Goal: Transaction & Acquisition: Book appointment/travel/reservation

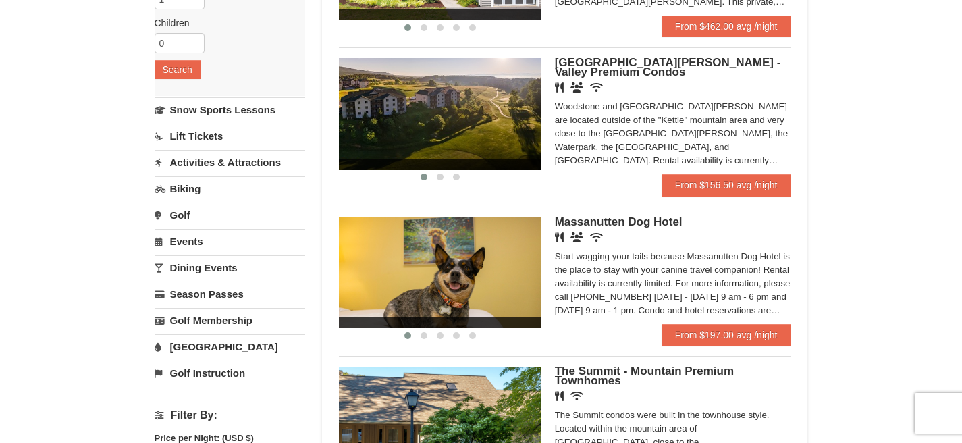
scroll to position [245, 0]
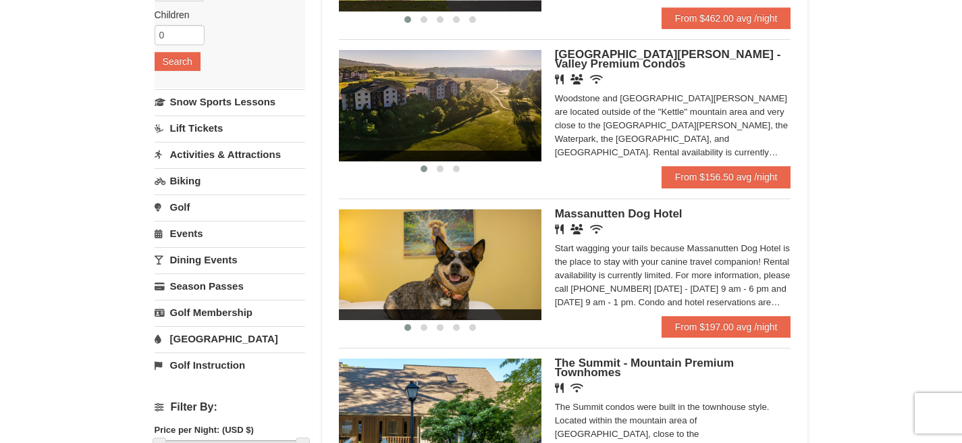
click at [504, 86] on img at bounding box center [440, 105] width 203 height 111
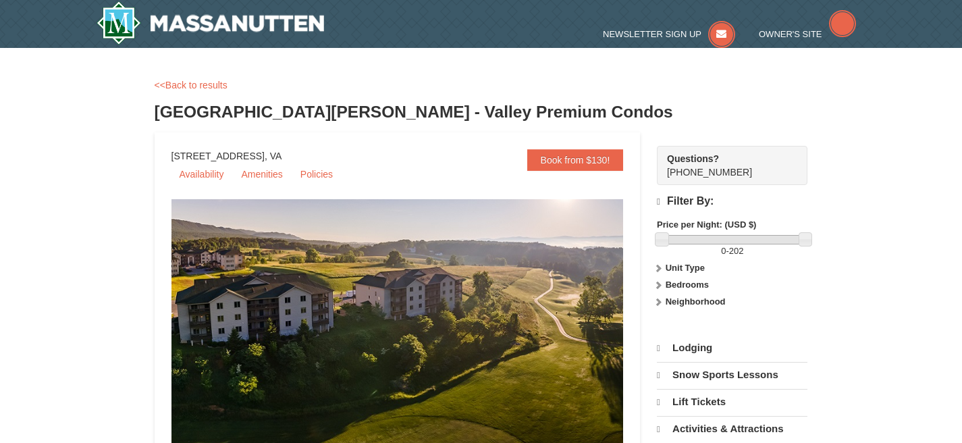
select select "9"
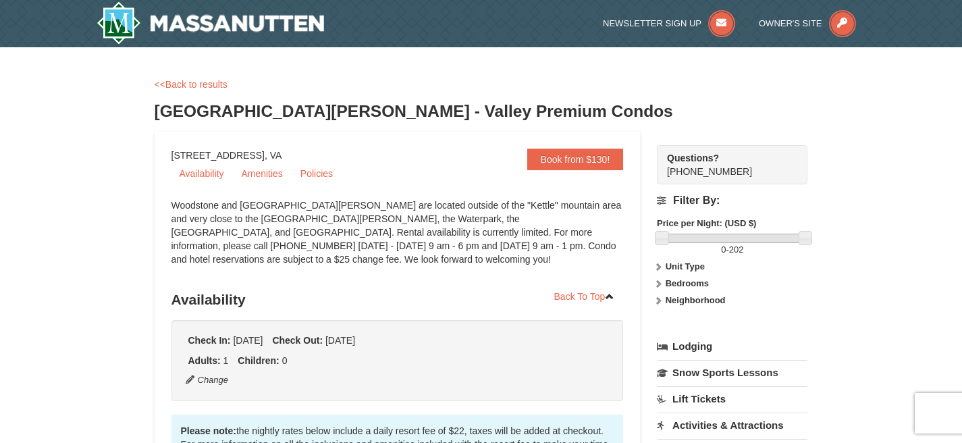
scroll to position [429, 0]
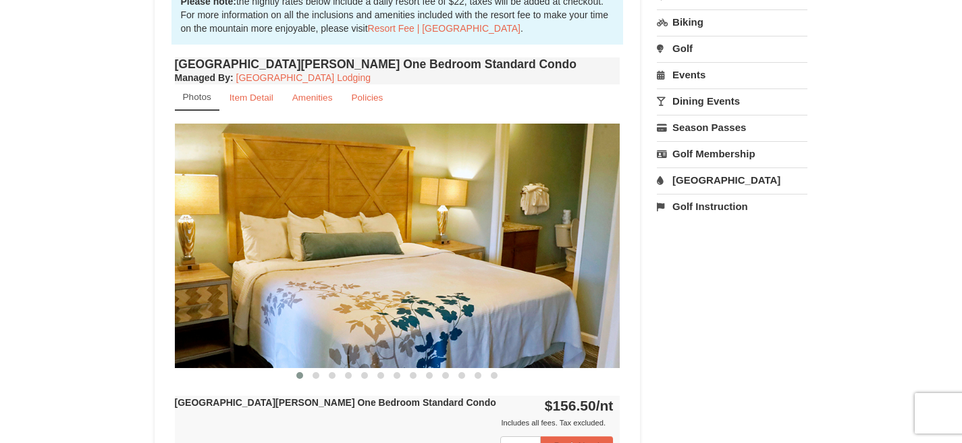
click at [579, 194] on img at bounding box center [398, 246] width 446 height 244
click at [598, 253] on img at bounding box center [398, 246] width 446 height 244
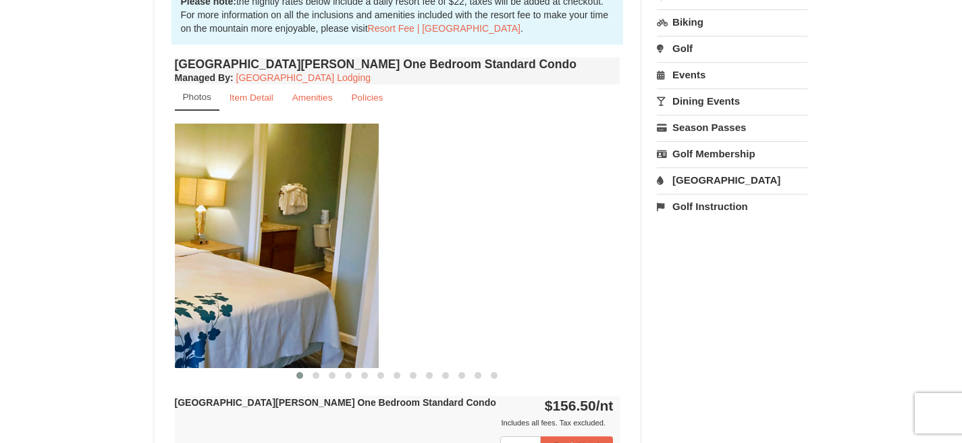
drag, startPoint x: 583, startPoint y: 253, endPoint x: 297, endPoint y: 253, distance: 285.6
click at [297, 253] on img at bounding box center [156, 246] width 446 height 244
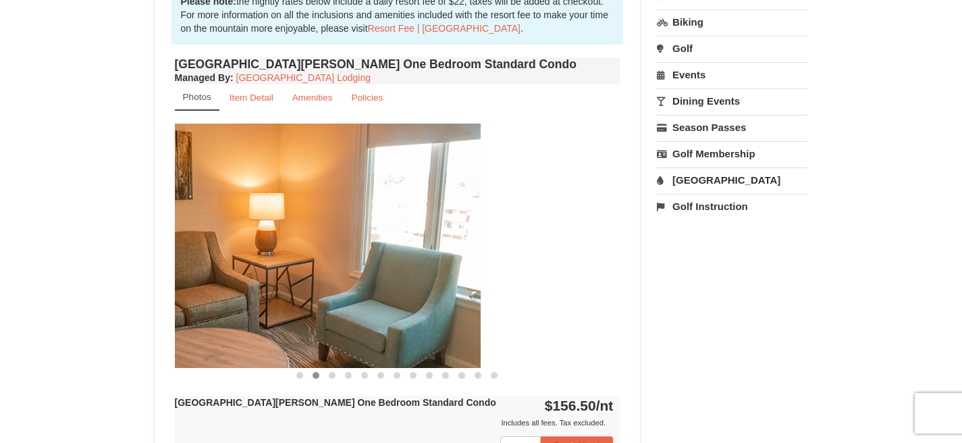
drag, startPoint x: 514, startPoint y: 252, endPoint x: 214, endPoint y: 252, distance: 299.8
click at [214, 252] on img at bounding box center [258, 246] width 446 height 244
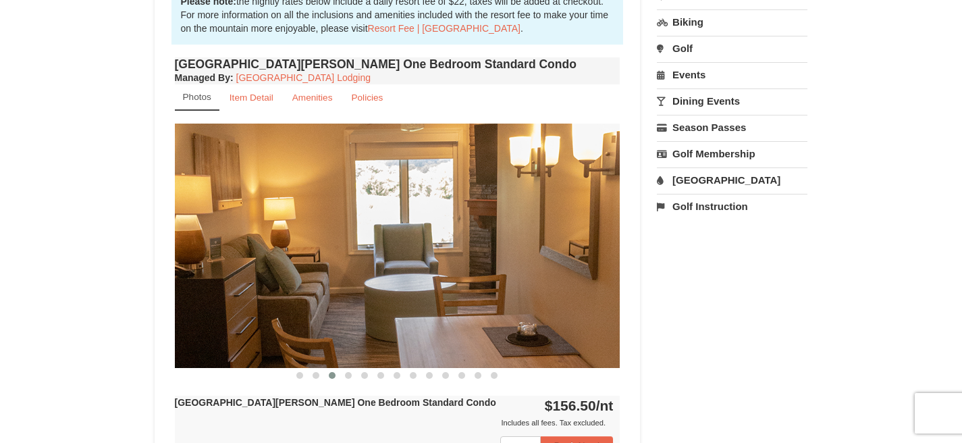
drag, startPoint x: 436, startPoint y: 248, endPoint x: 203, endPoint y: 226, distance: 234.1
click at [203, 226] on img at bounding box center [398, 246] width 446 height 244
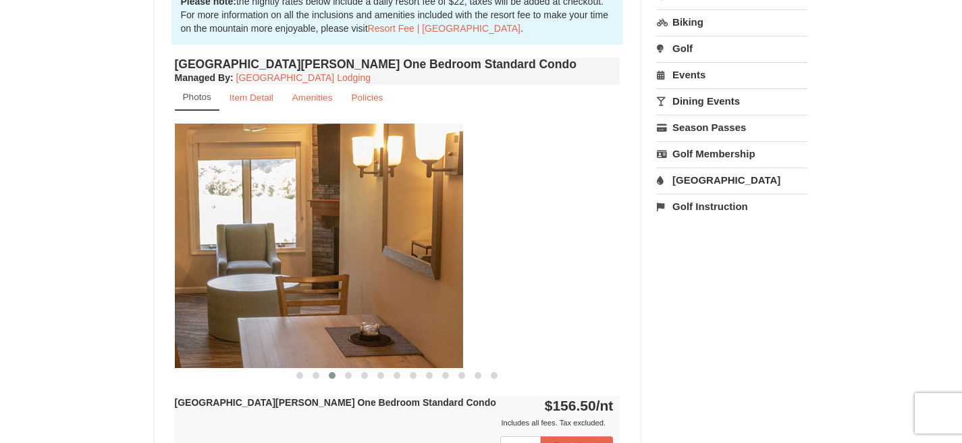
drag, startPoint x: 513, startPoint y: 230, endPoint x: 307, endPoint y: 229, distance: 205.9
click at [307, 229] on img at bounding box center [241, 246] width 446 height 244
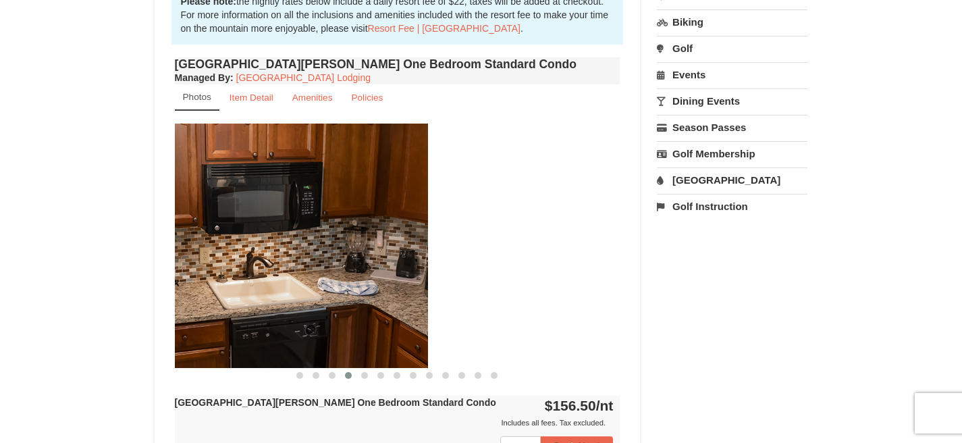
drag, startPoint x: 458, startPoint y: 249, endPoint x: 265, endPoint y: 238, distance: 193.5
click at [265, 238] on img at bounding box center [205, 246] width 446 height 244
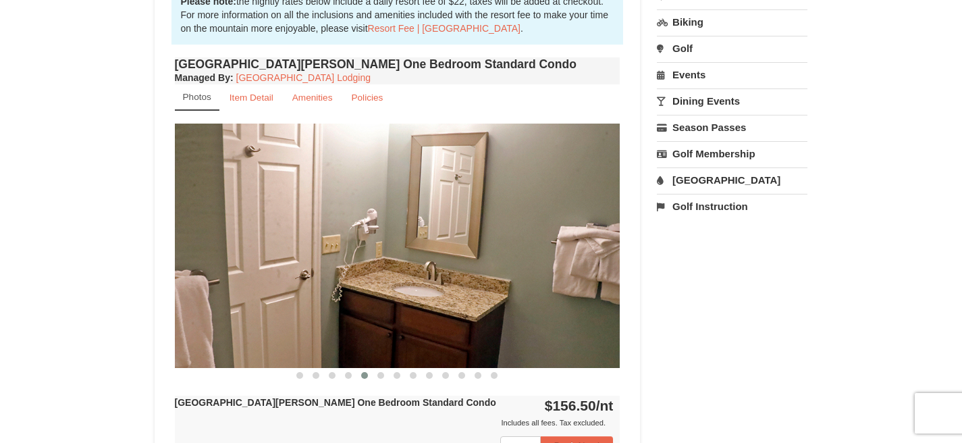
drag, startPoint x: 579, startPoint y: 250, endPoint x: 346, endPoint y: 247, distance: 233.0
click at [346, 247] on img at bounding box center [398, 246] width 446 height 244
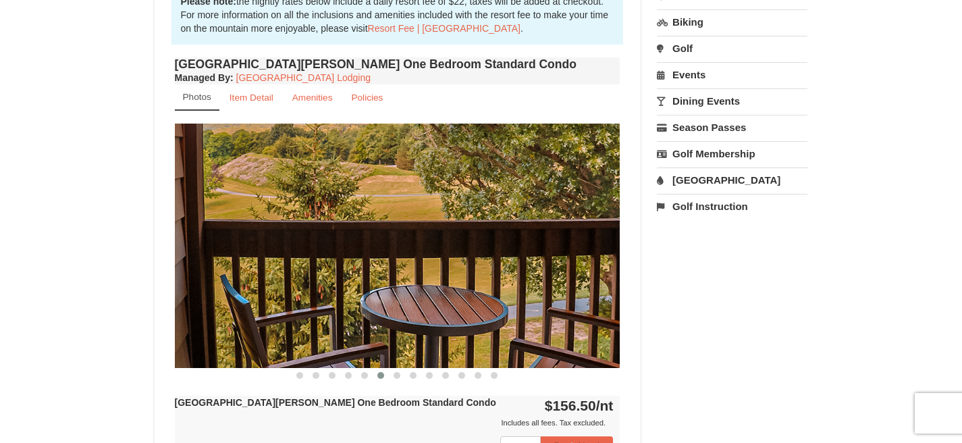
drag, startPoint x: 578, startPoint y: 244, endPoint x: 413, endPoint y: 242, distance: 165.4
click at [413, 242] on img at bounding box center [398, 246] width 446 height 244
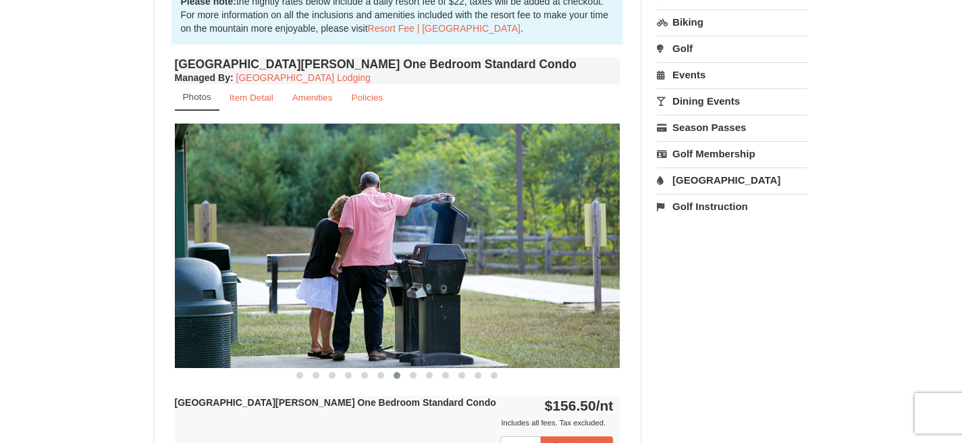
drag, startPoint x: 586, startPoint y: 226, endPoint x: 385, endPoint y: 217, distance: 201.4
click at [394, 219] on img at bounding box center [398, 246] width 446 height 244
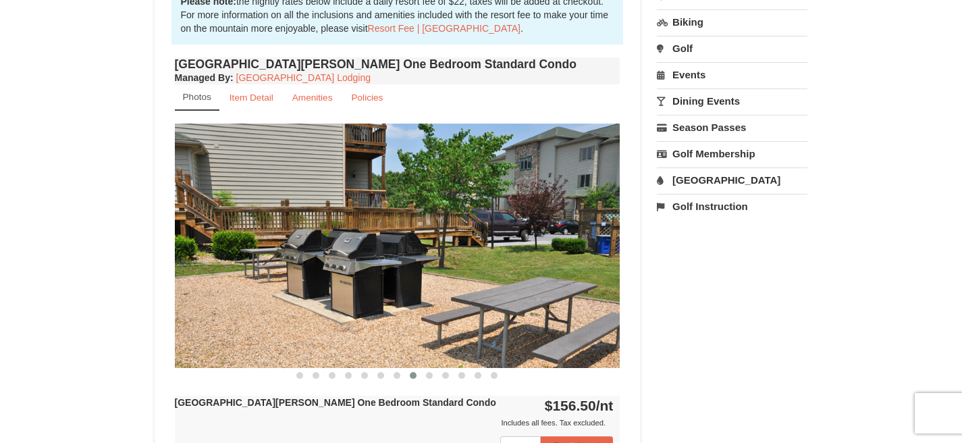
drag, startPoint x: 627, startPoint y: 192, endPoint x: 451, endPoint y: 192, distance: 175.6
drag, startPoint x: 614, startPoint y: 211, endPoint x: 420, endPoint y: 211, distance: 193.8
click at [420, 211] on img at bounding box center [398, 246] width 446 height 244
drag, startPoint x: 571, startPoint y: 230, endPoint x: 350, endPoint y: 230, distance: 220.8
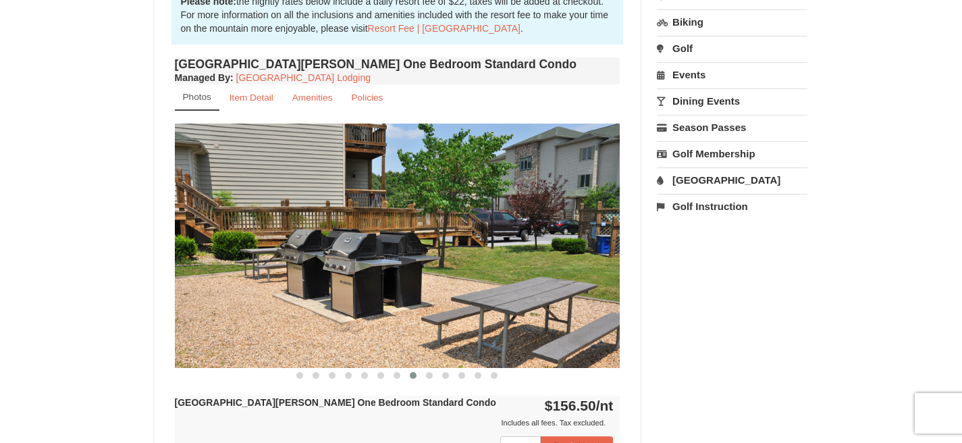
click at [350, 230] on img at bounding box center [398, 246] width 446 height 244
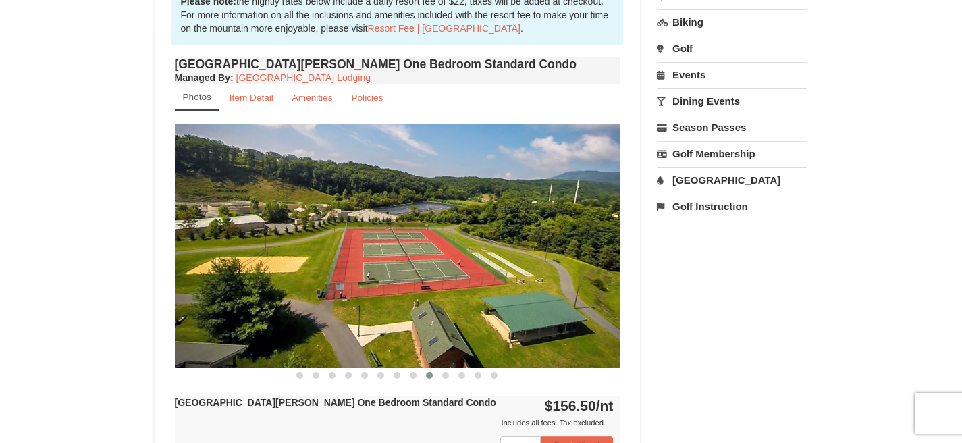
drag, startPoint x: 500, startPoint y: 239, endPoint x: 347, endPoint y: 239, distance: 153.3
click at [354, 239] on img at bounding box center [398, 246] width 446 height 244
drag, startPoint x: 504, startPoint y: 247, endPoint x: 196, endPoint y: 247, distance: 307.9
click at [196, 247] on img at bounding box center [398, 246] width 446 height 244
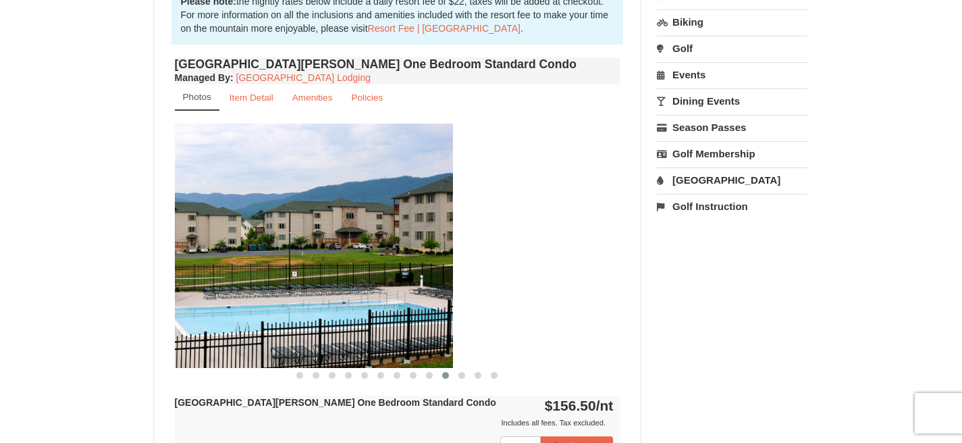
drag, startPoint x: 366, startPoint y: 236, endPoint x: 82, endPoint y: 236, distance: 283.6
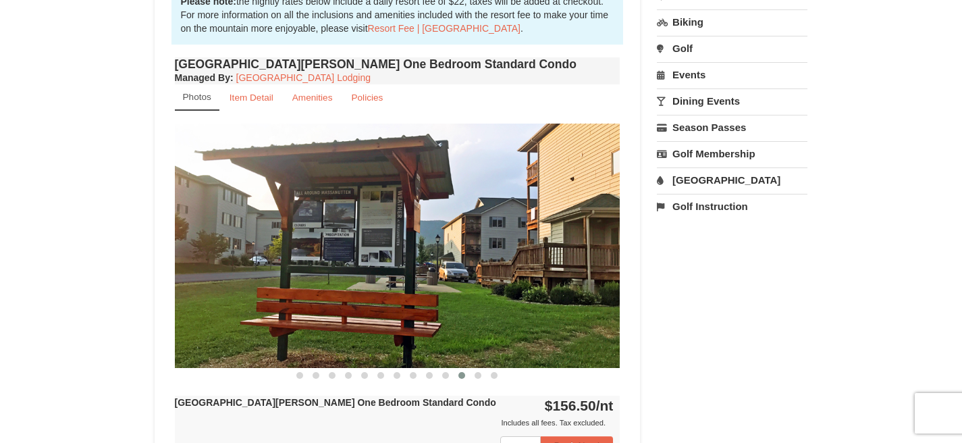
drag, startPoint x: 356, startPoint y: 192, endPoint x: 22, endPoint y: 185, distance: 333.6
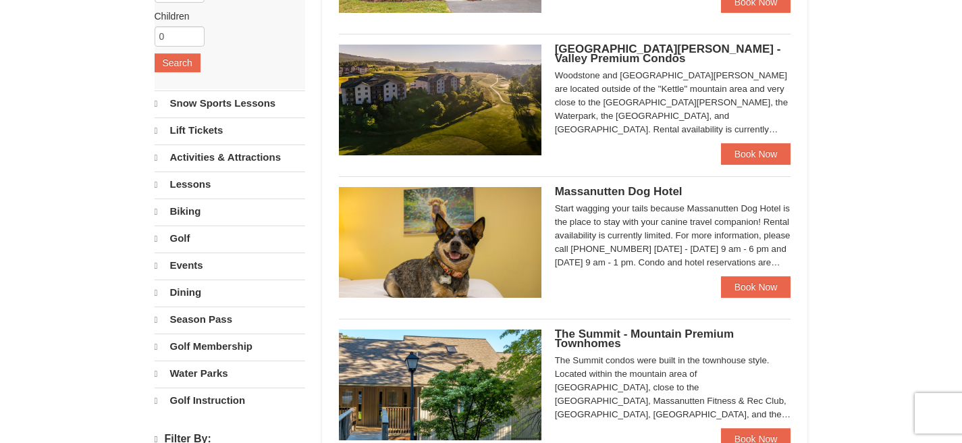
scroll to position [245, 0]
select select "9"
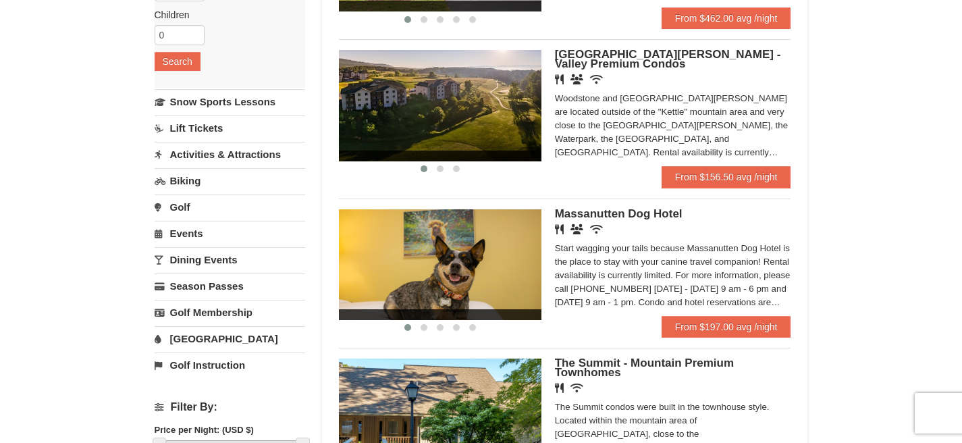
click at [243, 157] on link "Activities & Attractions" at bounding box center [230, 154] width 151 height 25
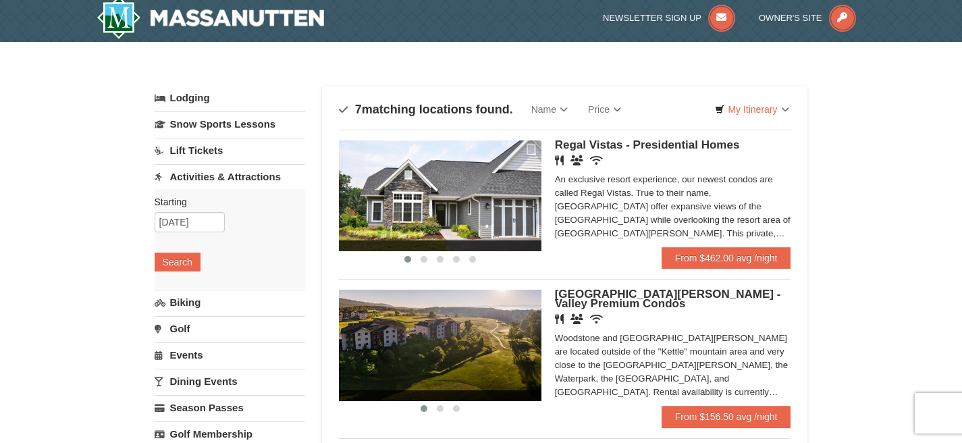
scroll to position [3, 0]
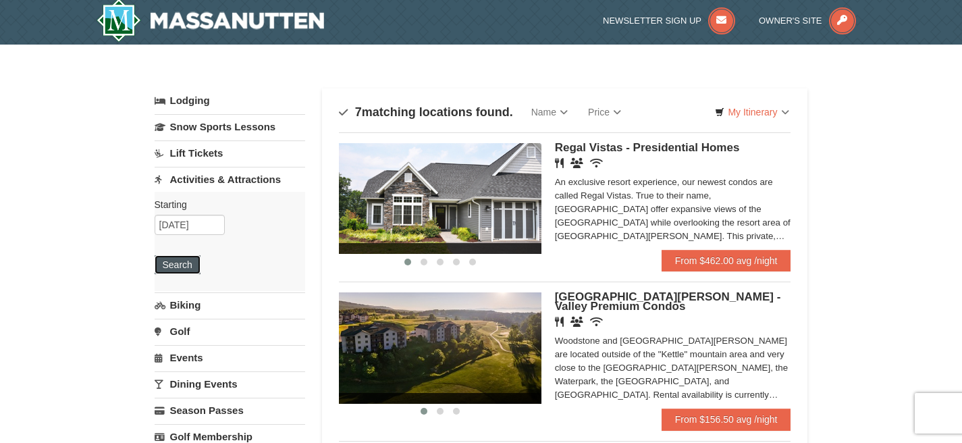
click at [164, 262] on button "Search" at bounding box center [178, 264] width 46 height 19
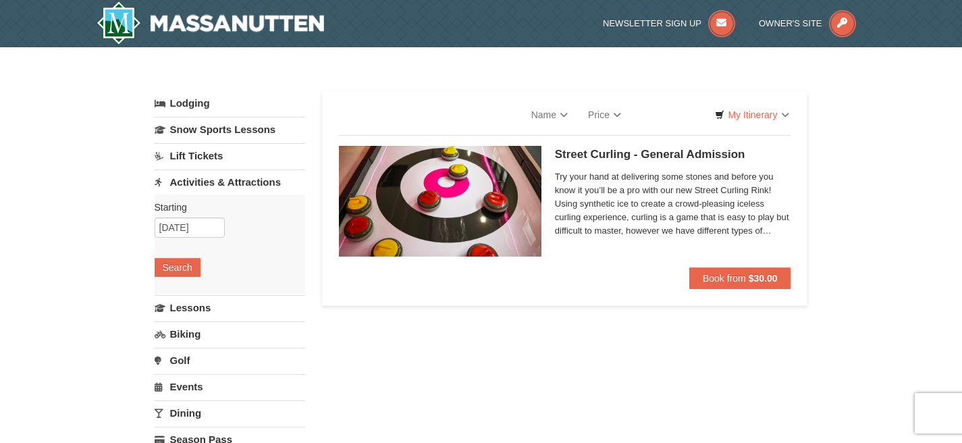
select select "9"
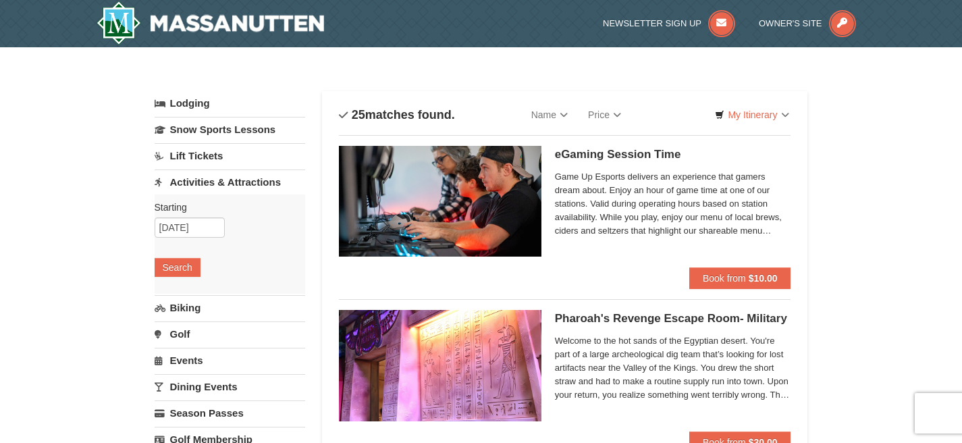
drag, startPoint x: 961, startPoint y: 26, endPoint x: 958, endPoint y: 37, distance: 11.8
click at [958, 37] on div "Newsletter Sign Up Owner's Site" at bounding box center [481, 23] width 962 height 47
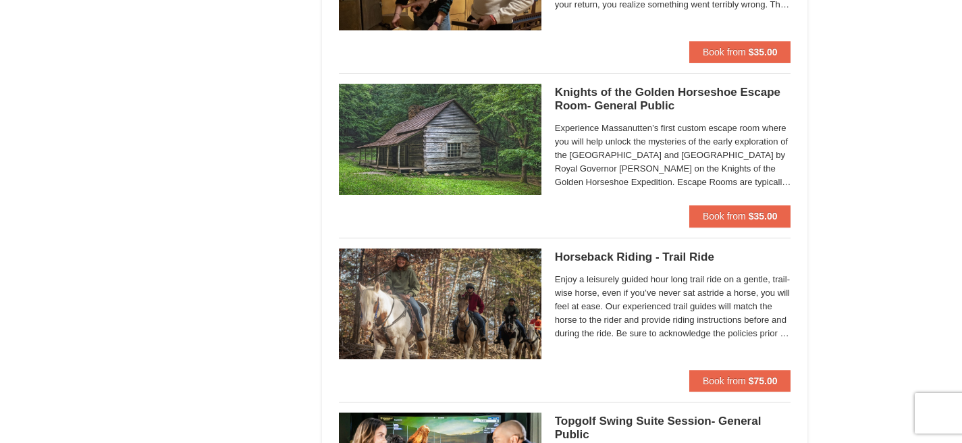
scroll to position [1334, 0]
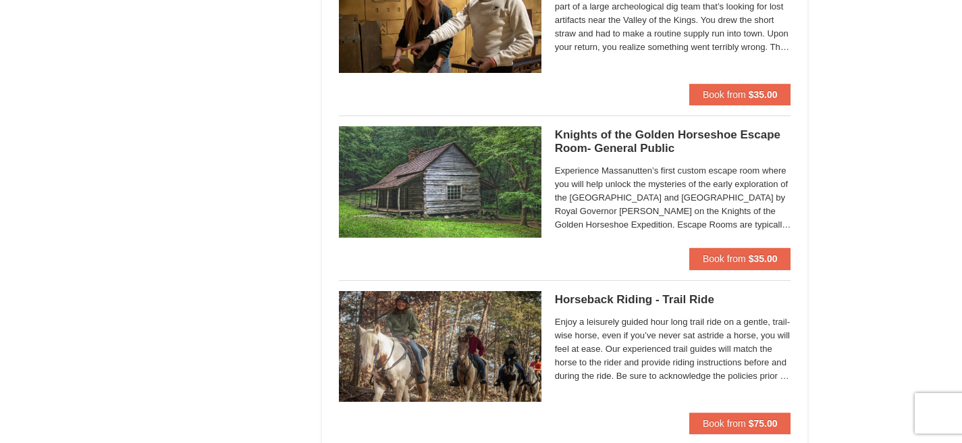
click at [621, 363] on span "Enjoy a leisurely guided hour long trail ride on a gentle, trail-wise horse, ev…" at bounding box center [673, 349] width 236 height 68
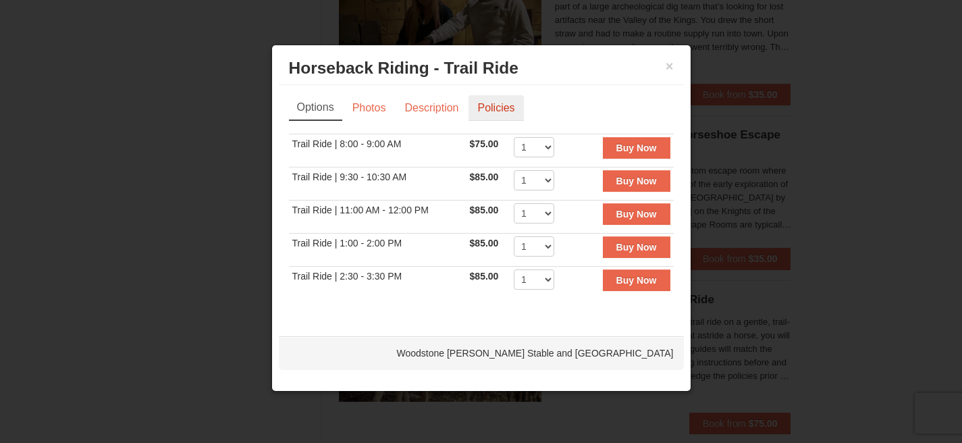
click at [508, 105] on link "Policies" at bounding box center [496, 108] width 55 height 26
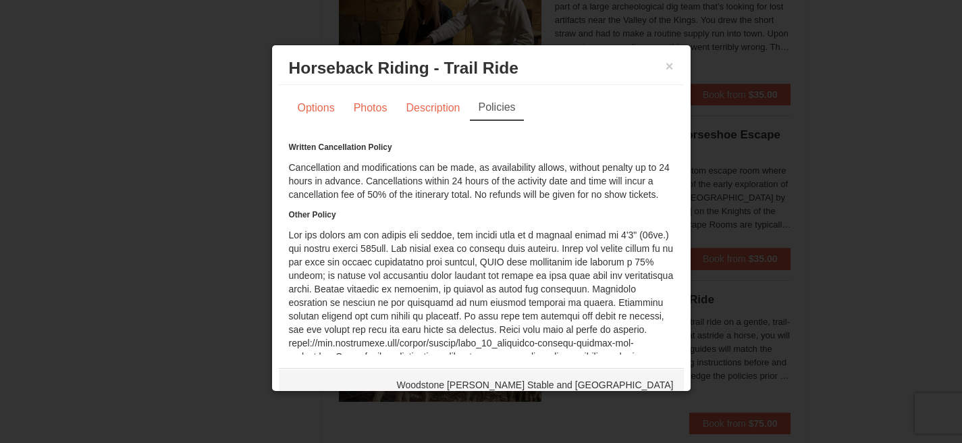
click at [661, 180] on div "Options Photos Description Policies Sorry, no matches found. Please remove some…" at bounding box center [481, 219] width 405 height 269
click at [666, 63] on button "×" at bounding box center [670, 66] width 8 height 14
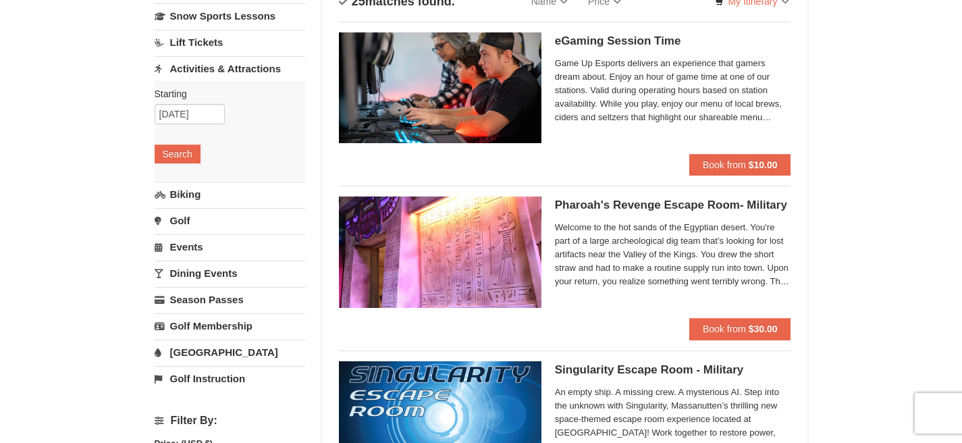
scroll to position [0, 0]
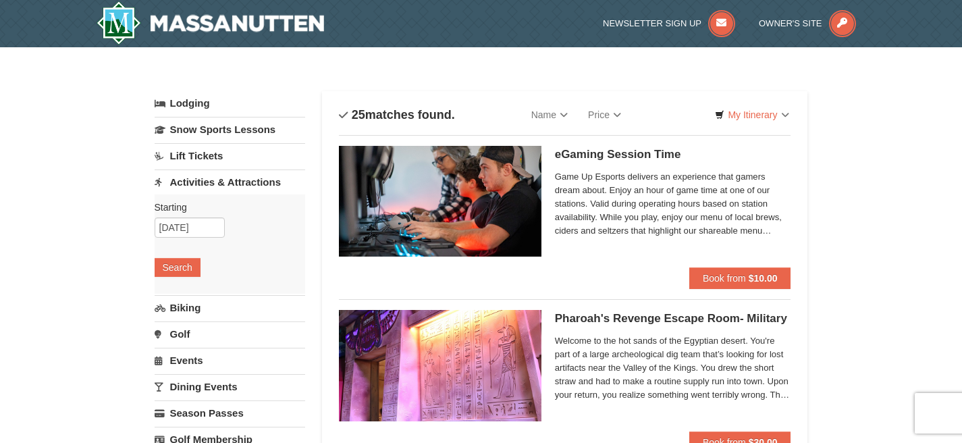
click at [242, 314] on link "Biking" at bounding box center [230, 307] width 151 height 25
click at [179, 292] on button "Search" at bounding box center [178, 293] width 46 height 19
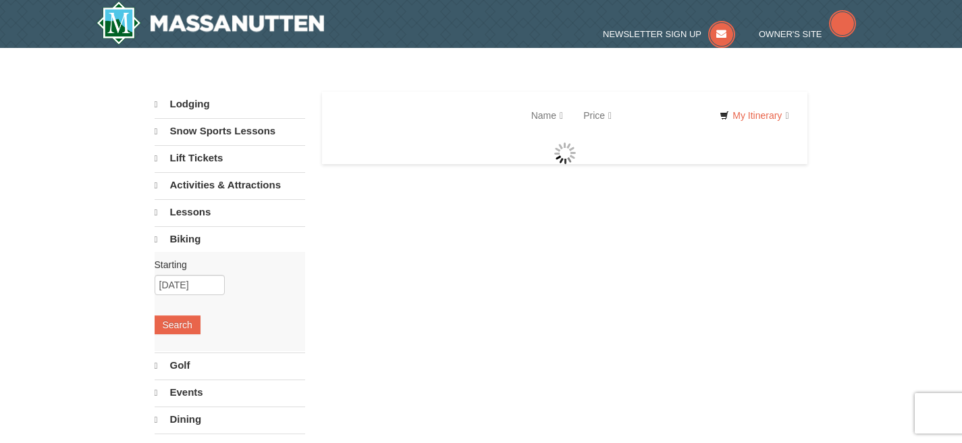
select select "9"
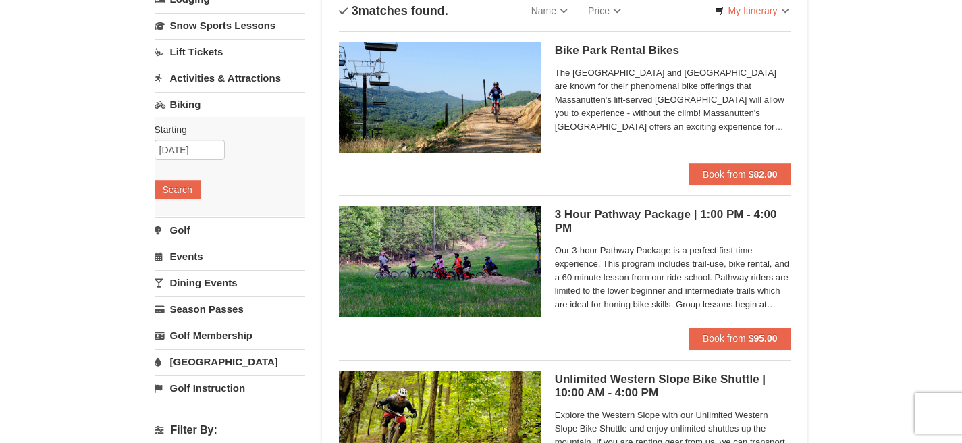
scroll to position [115, 0]
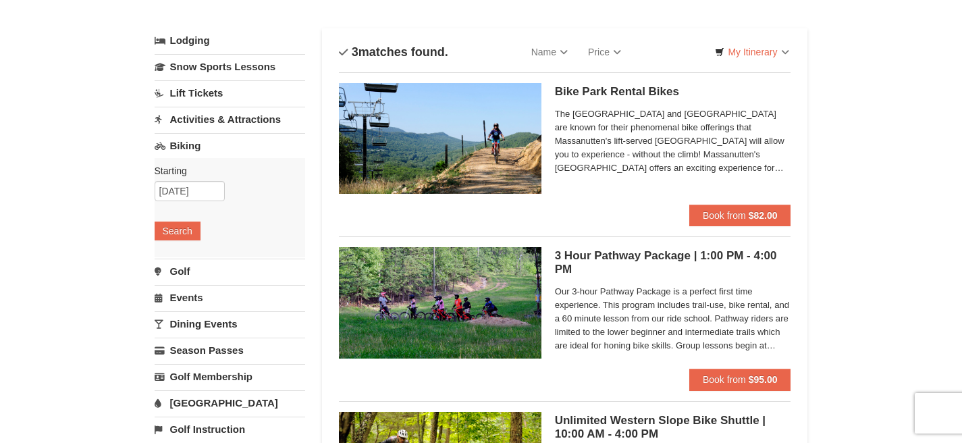
drag, startPoint x: 968, startPoint y: 55, endPoint x: 969, endPoint y: 78, distance: 22.3
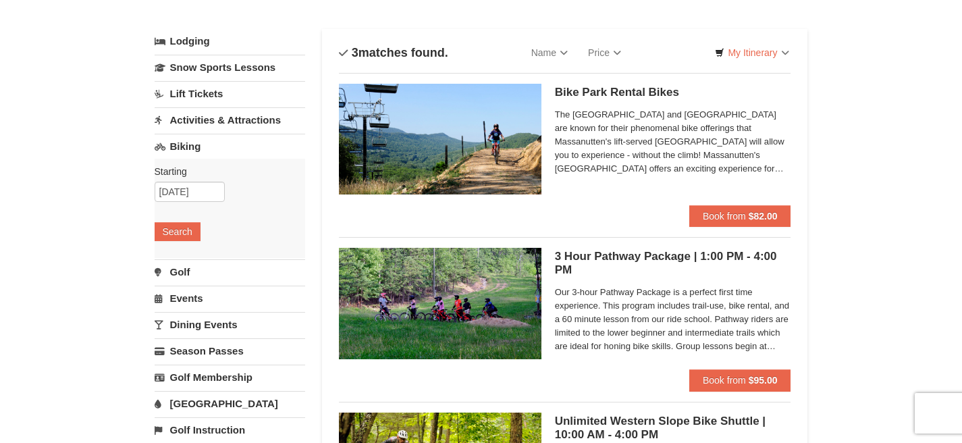
click at [253, 324] on link "Dining Events" at bounding box center [230, 324] width 151 height 25
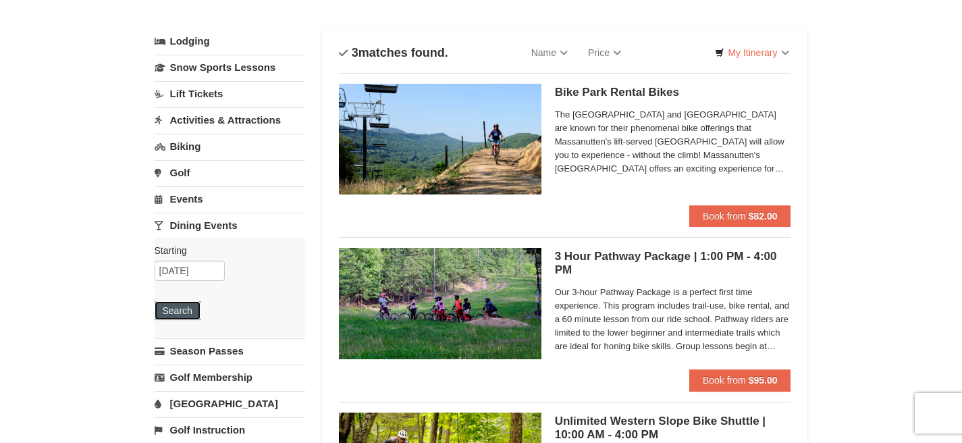
click at [190, 319] on button "Search" at bounding box center [178, 310] width 46 height 19
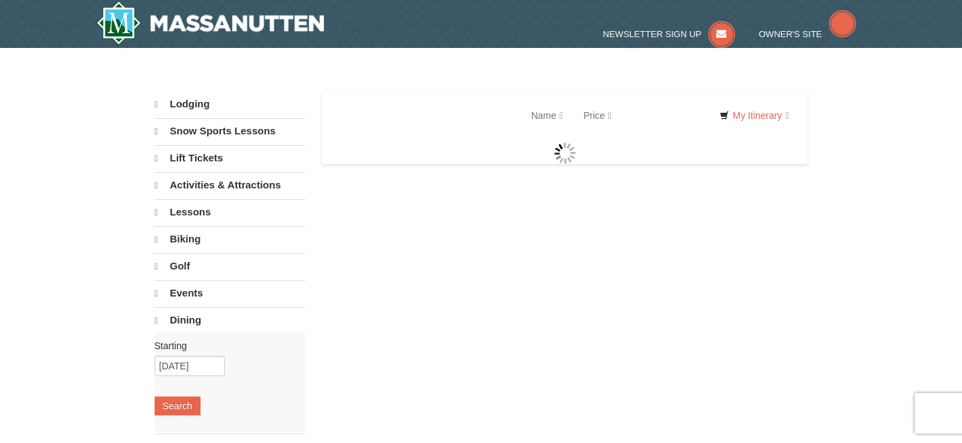
select select "9"
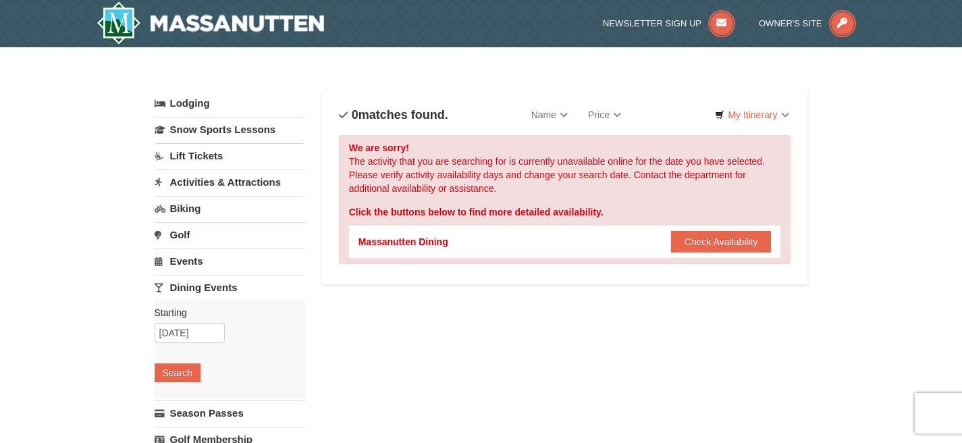
click at [206, 106] on link "Lodging" at bounding box center [230, 103] width 151 height 24
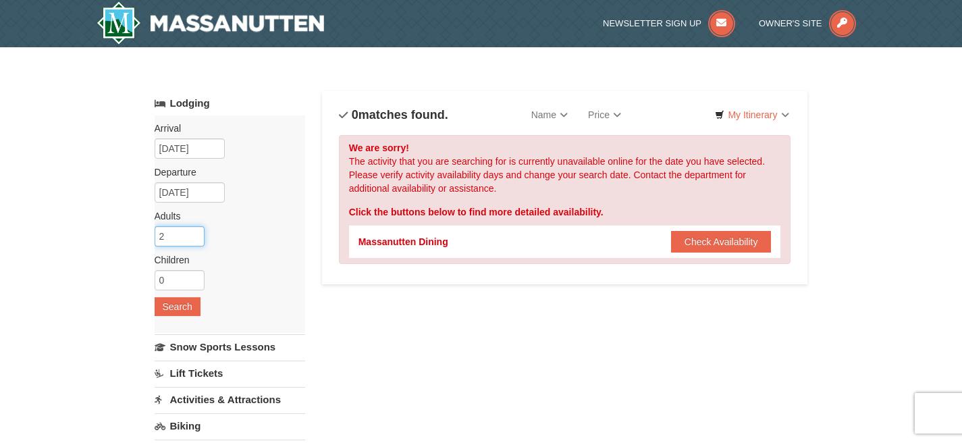
click at [180, 239] on input "2" at bounding box center [180, 236] width 50 height 20
type input "21"
drag, startPoint x: 184, startPoint y: 307, endPoint x: 180, endPoint y: 232, distance: 75.8
click at [180, 231] on div "Arrival Please format dates MM/DD/YYYY Please format dates MM/DD/YYYY [DATE] De…" at bounding box center [230, 223] width 151 height 217
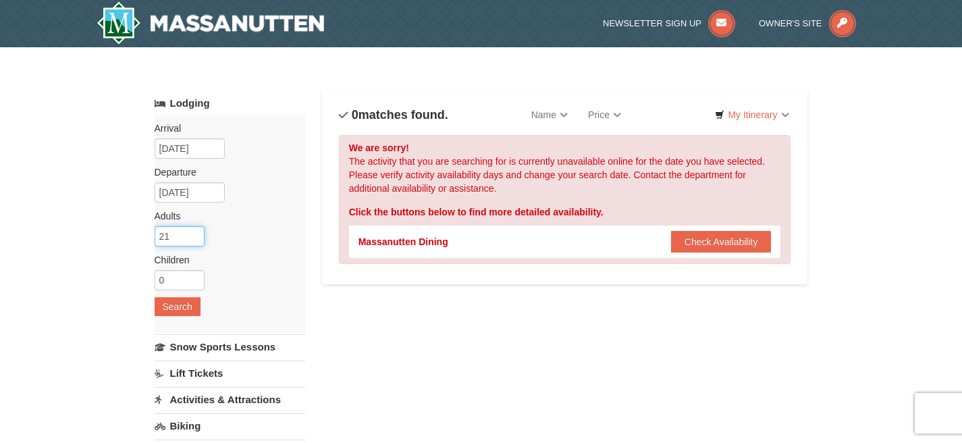
click at [180, 232] on input "21" at bounding box center [180, 236] width 50 height 20
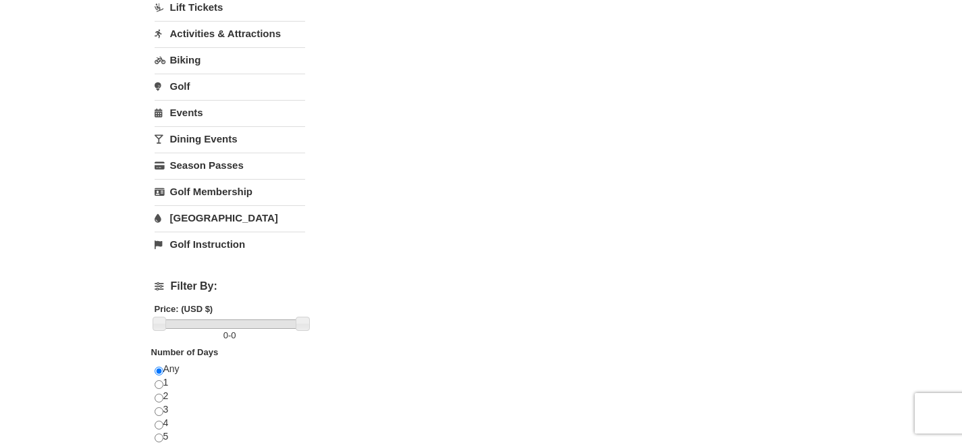
scroll to position [348, 0]
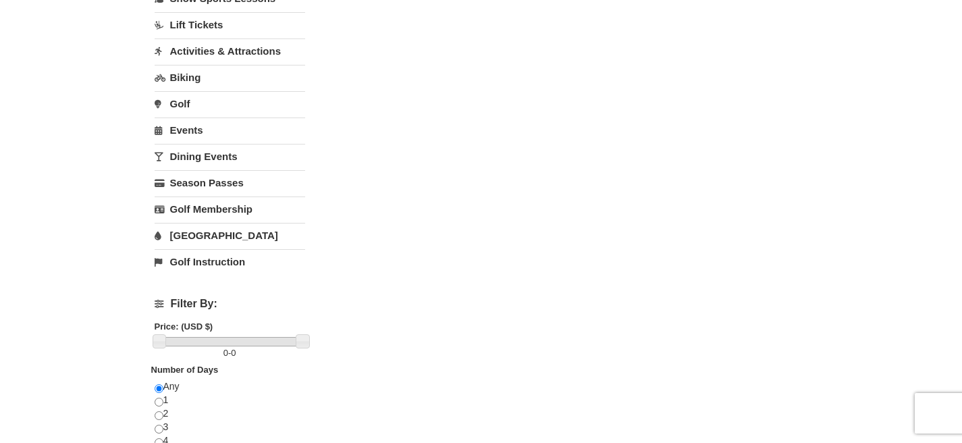
click at [210, 234] on link "[GEOGRAPHIC_DATA]" at bounding box center [230, 235] width 151 height 25
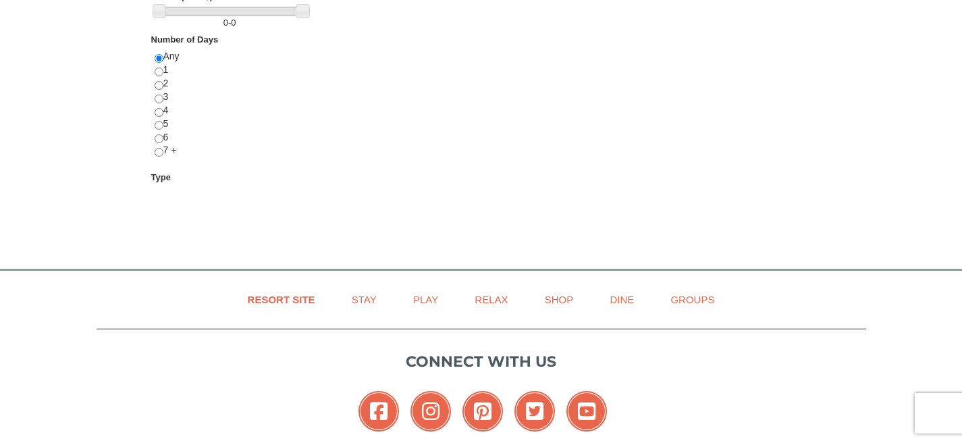
scroll to position [0, 0]
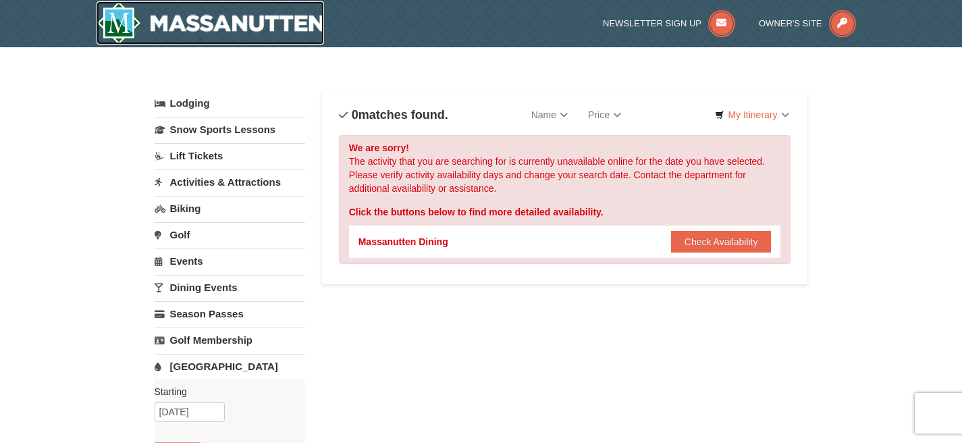
click at [155, 30] on img at bounding box center [211, 22] width 228 height 43
